Goal: Information Seeking & Learning: Learn about a topic

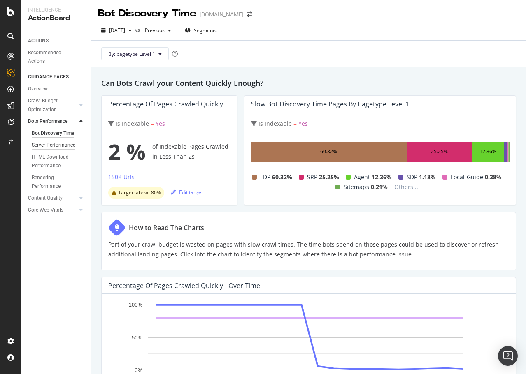
click at [43, 144] on div "Server Performance" at bounding box center [54, 145] width 44 height 9
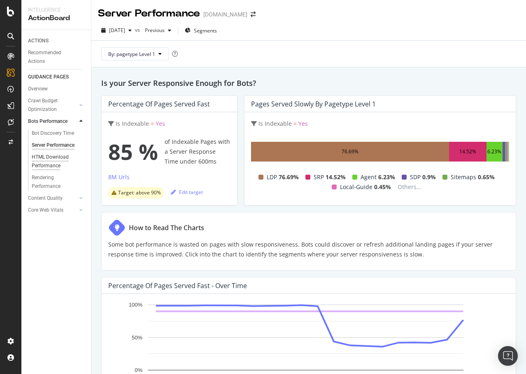
click at [47, 155] on div "HTML Download Performance" at bounding box center [56, 161] width 48 height 17
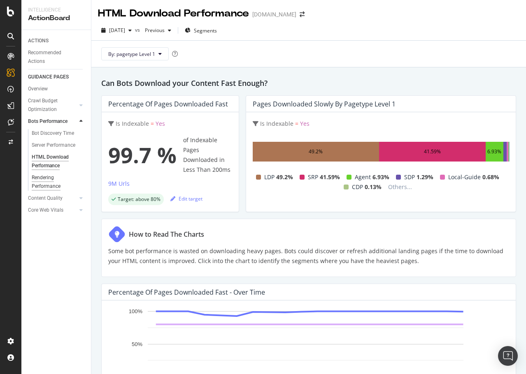
click at [49, 179] on div "Rendering Performance" at bounding box center [55, 182] width 46 height 17
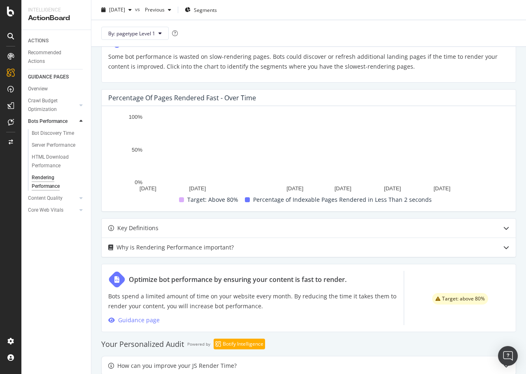
scroll to position [258, 0]
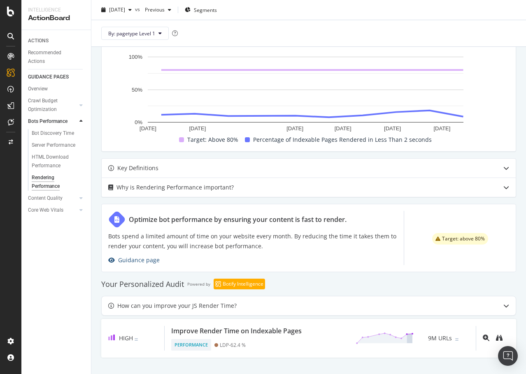
click at [140, 255] on div "Guidance page" at bounding box center [139, 260] width 42 height 10
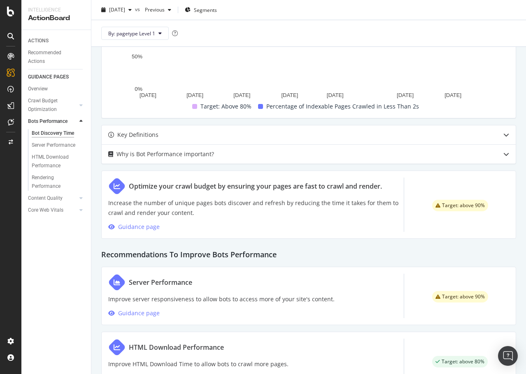
scroll to position [329, 0]
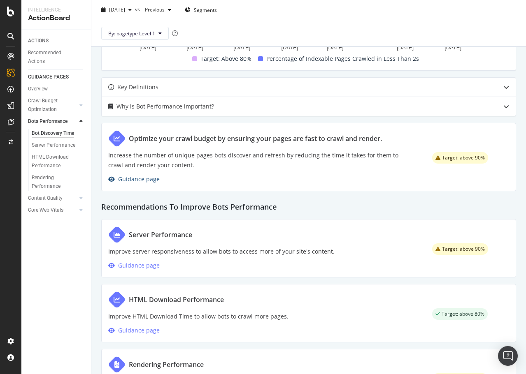
click at [143, 181] on div "Guidance page" at bounding box center [139, 179] width 42 height 10
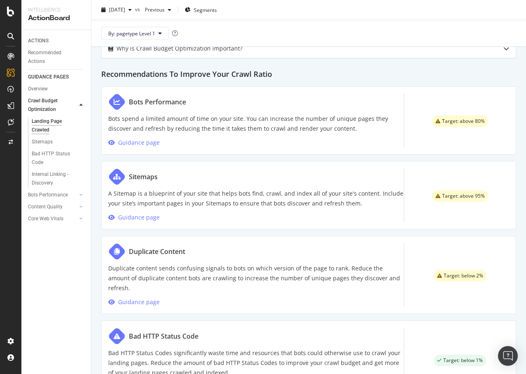
scroll to position [334, 0]
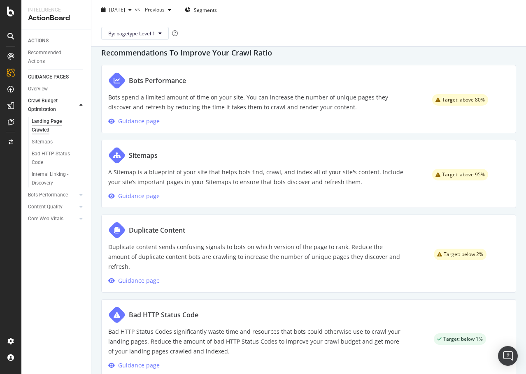
click at [197, 242] on p "Duplicate content sends confusing signals to bots on which version of the page …" at bounding box center [255, 257] width 295 height 30
click at [144, 276] on div "Guidance page" at bounding box center [139, 281] width 42 height 10
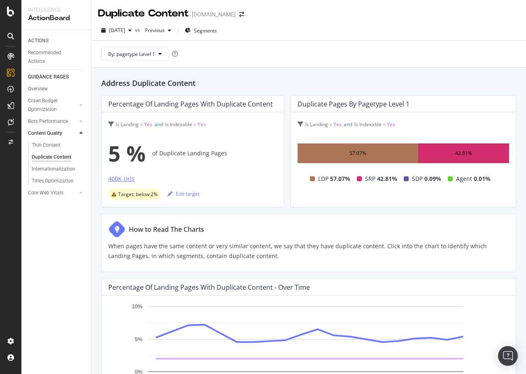
click at [122, 177] on div "400K Urls" at bounding box center [121, 179] width 26 height 8
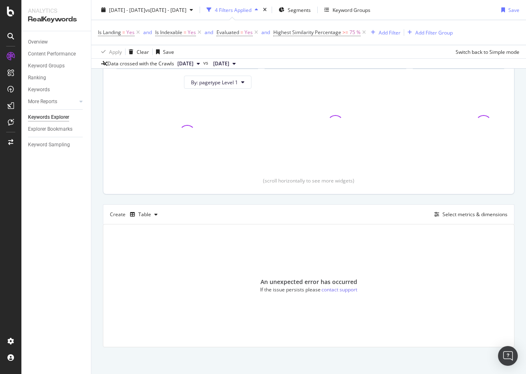
scroll to position [92, 0]
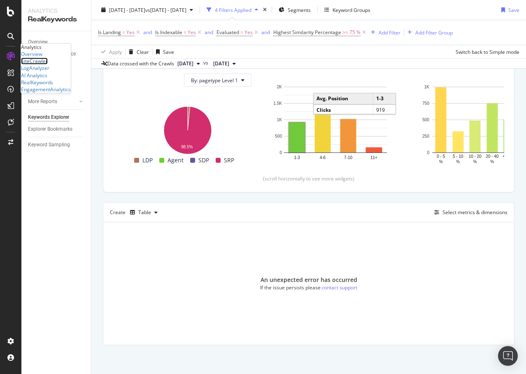
click at [48, 65] on div "SiteCrawler" at bounding box center [34, 61] width 27 height 7
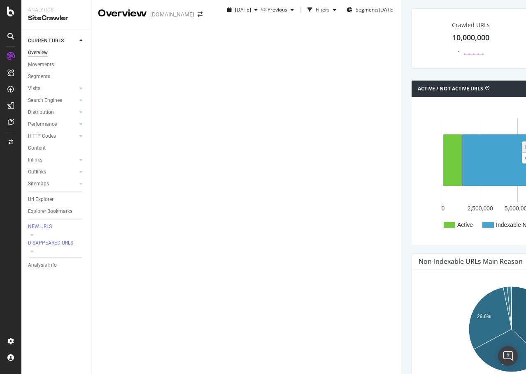
click at [369, 20] on div "2025 Oct. 5th vs Previous Filters Segments 2025-10-07" at bounding box center [309, 11] width 184 height 16
click at [407, 165] on div "Active / Not Active URLs Chart (by Value) Chart (by Percentage) Table Expand Ex…" at bounding box center [511, 167] width 209 height 173
click at [74, 160] on div at bounding box center [73, 160] width 8 height 8
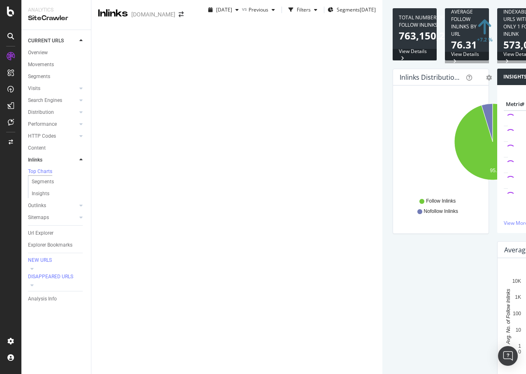
scroll to position [286, 0]
click at [80, 205] on icon at bounding box center [80, 205] width 3 height 5
click at [81, 110] on icon at bounding box center [80, 112] width 3 height 5
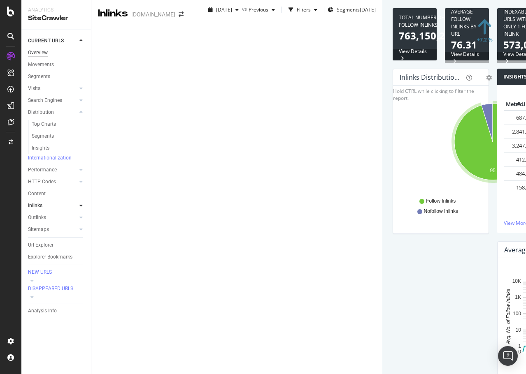
click at [38, 50] on div "Overview" at bounding box center [38, 53] width 20 height 9
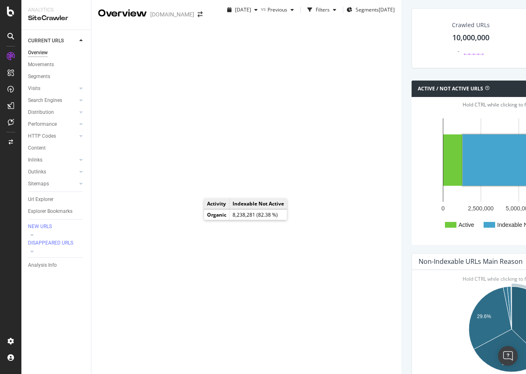
click at [462, 186] on rect "A chart." at bounding box center [524, 160] width 124 height 51
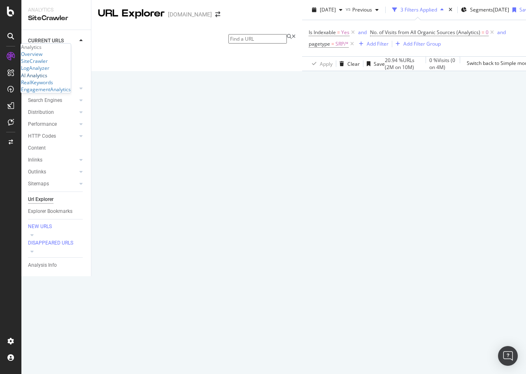
click at [47, 79] on div "AI Analytics" at bounding box center [34, 75] width 26 height 7
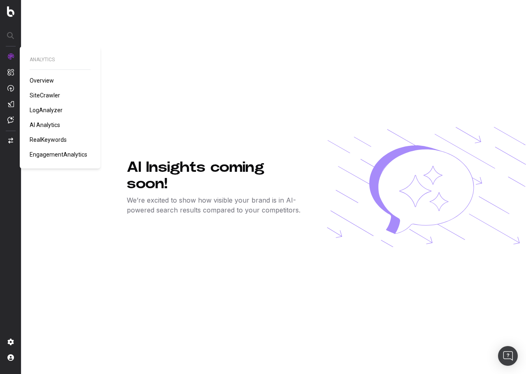
click at [58, 93] on span "SiteCrawler" at bounding box center [45, 95] width 30 height 7
